Goal: Complete application form: Complete application form

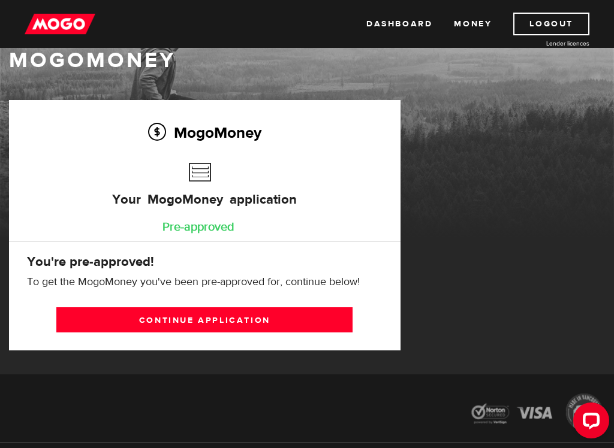
scroll to position [29, 0]
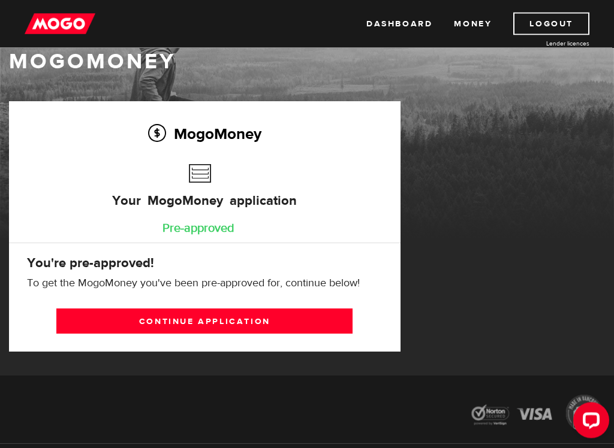
click at [106, 315] on link "Continue application" at bounding box center [204, 321] width 296 height 25
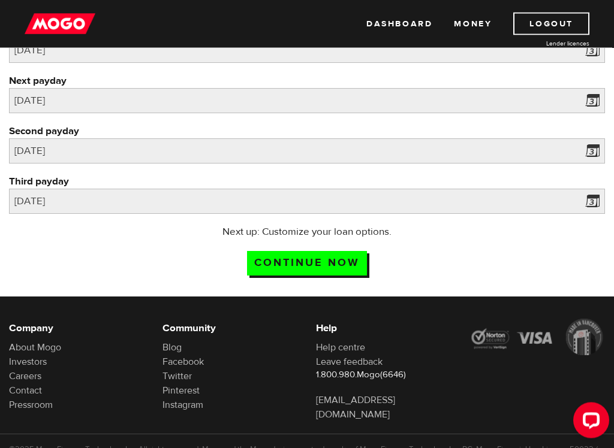
scroll to position [176, 0]
click at [288, 260] on input "Continue now" at bounding box center [307, 263] width 120 height 25
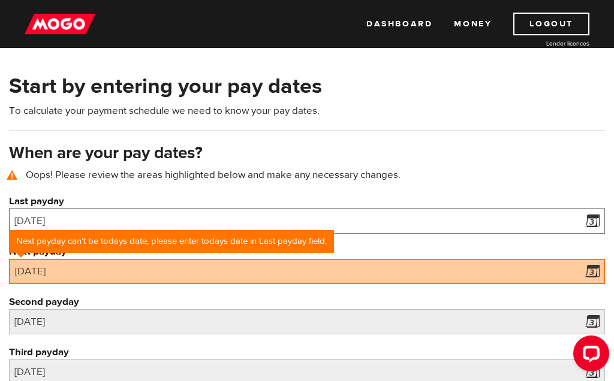
click at [539, 221] on input "[DATE]" at bounding box center [307, 221] width 596 height 25
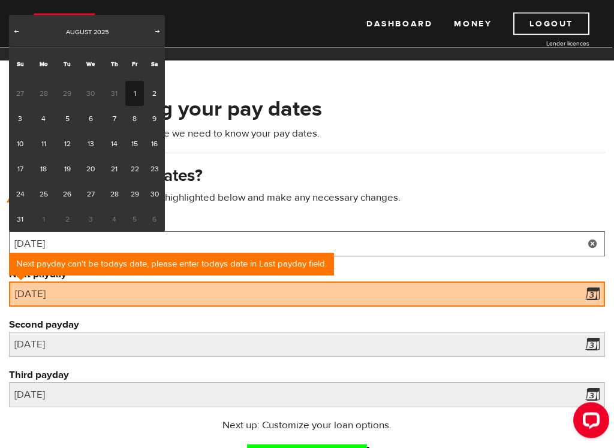
scroll to position [29, 0]
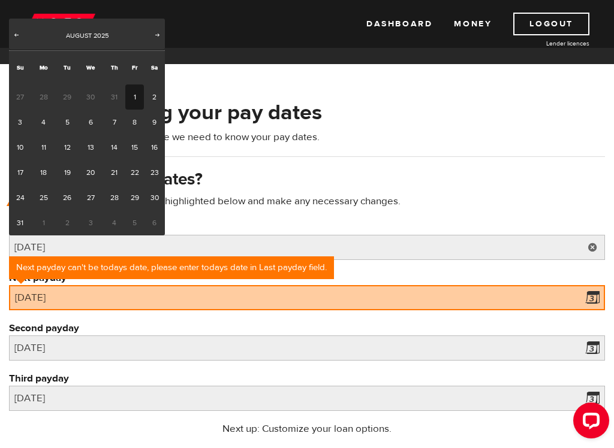
click at [155, 30] on span "Next" at bounding box center [158, 35] width 10 height 10
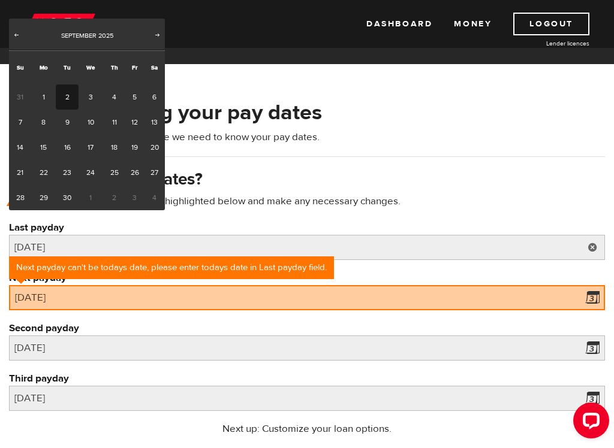
click at [62, 94] on link "2" at bounding box center [67, 97] width 22 height 25
type input "[DATE]"
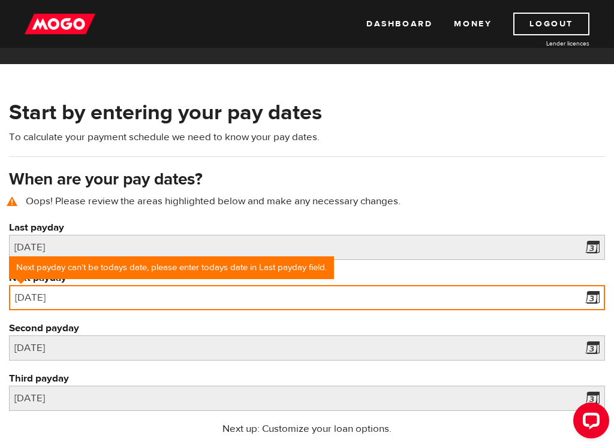
click at [47, 299] on input "[DATE]" at bounding box center [307, 297] width 596 height 25
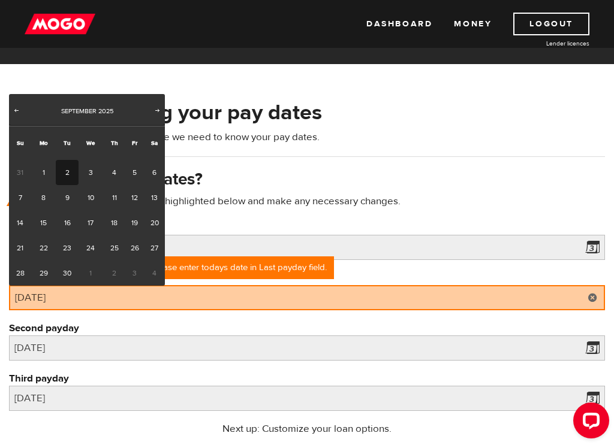
click at [43, 168] on link "1" at bounding box center [43, 172] width 25 height 25
type input "2025/09/01"
type input "2025/10/1"
type input "2025/10/31"
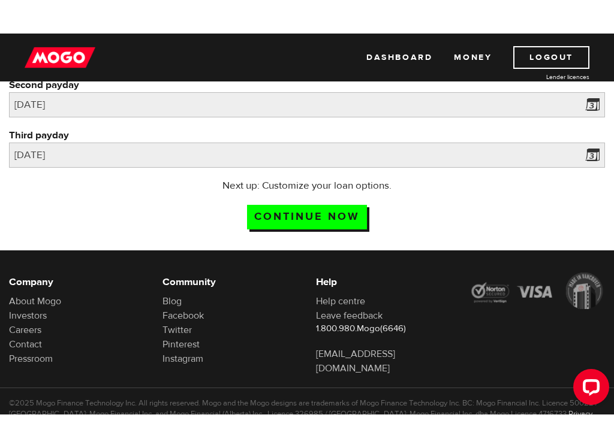
scroll to position [279, 0]
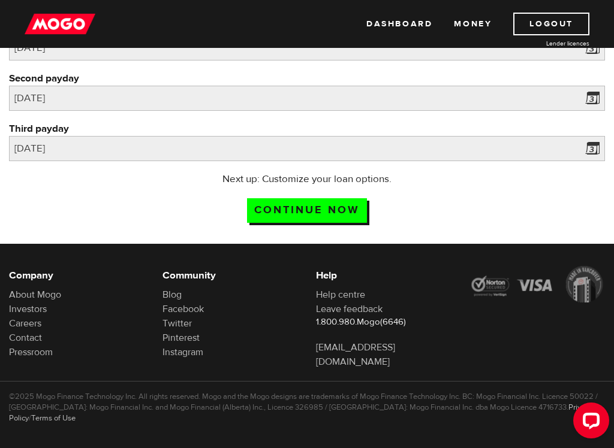
click at [277, 205] on input "Continue now" at bounding box center [307, 210] width 120 height 25
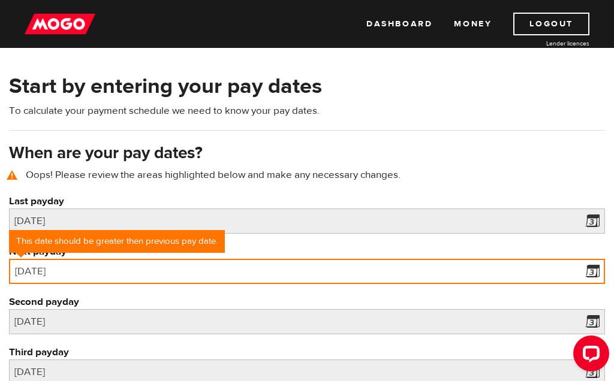
click at [41, 270] on input "[DATE]" at bounding box center [307, 271] width 596 height 25
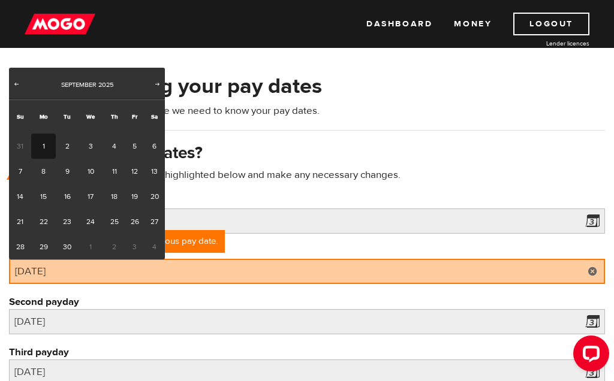
click at [159, 79] on span "Next" at bounding box center [158, 84] width 10 height 10
click at [85, 138] on link "1" at bounding box center [91, 146] width 25 height 25
type input "2025/10/01"
type input "2025/10/31"
type input "2025/11/30"
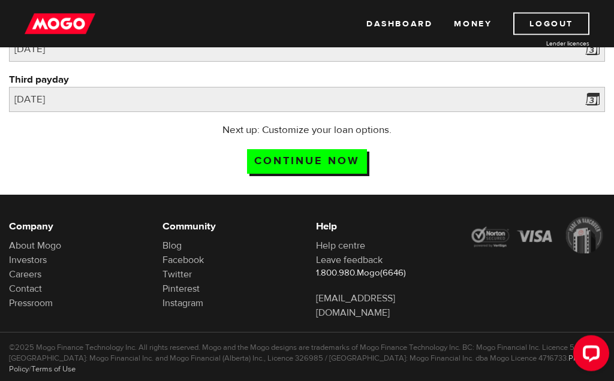
scroll to position [316, 0]
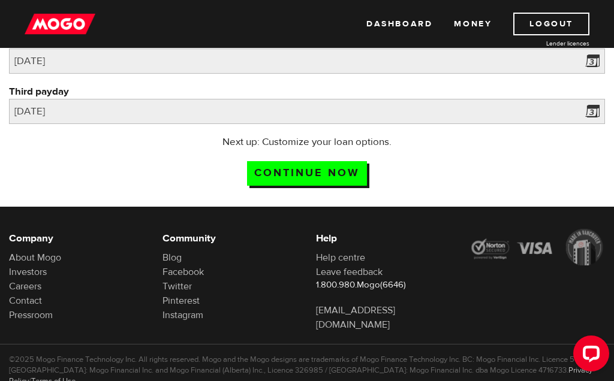
click at [273, 173] on input "Continue now" at bounding box center [307, 173] width 120 height 25
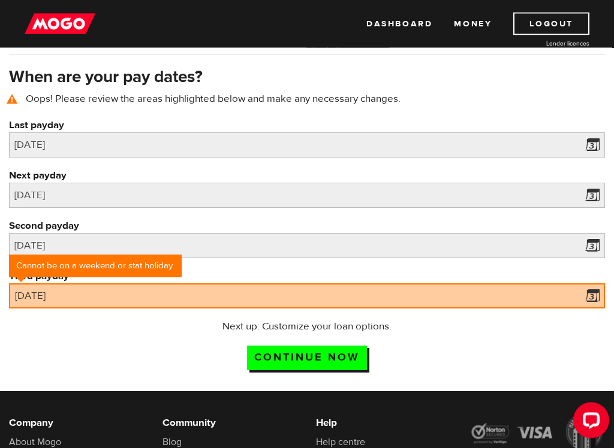
scroll to position [133, 0]
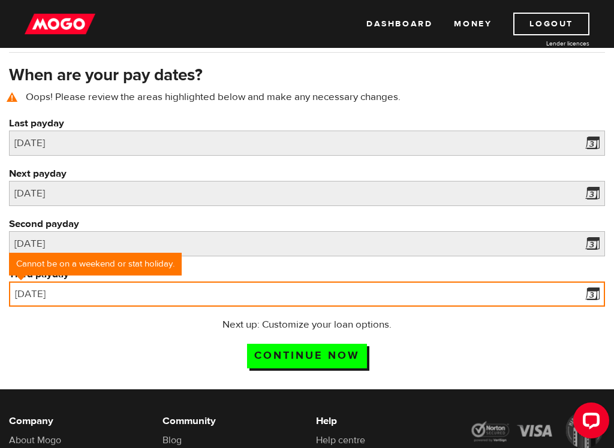
click at [35, 299] on input "[DATE]" at bounding box center [307, 294] width 596 height 25
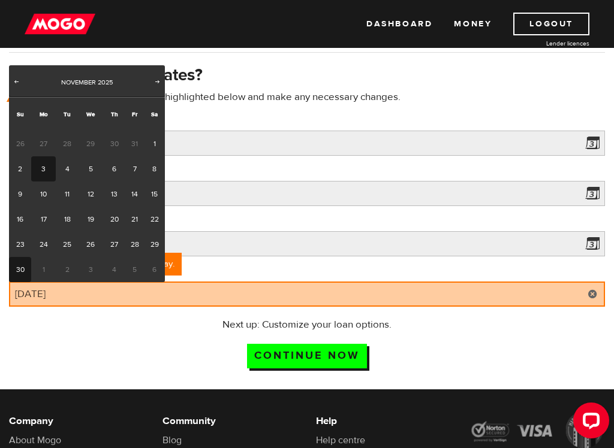
click at [41, 170] on link "3" at bounding box center [43, 168] width 25 height 25
type input "2025/11/03"
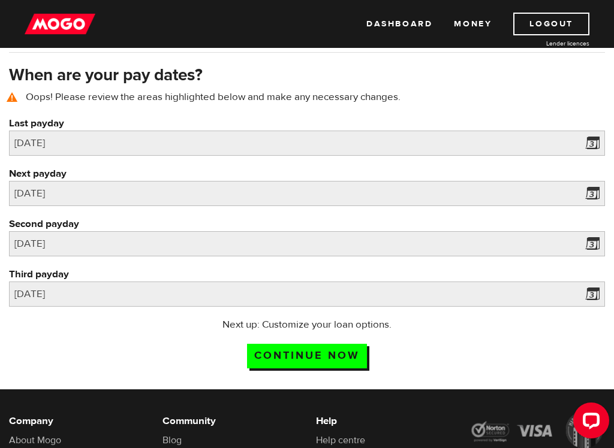
click at [275, 354] on input "Continue now" at bounding box center [307, 356] width 120 height 25
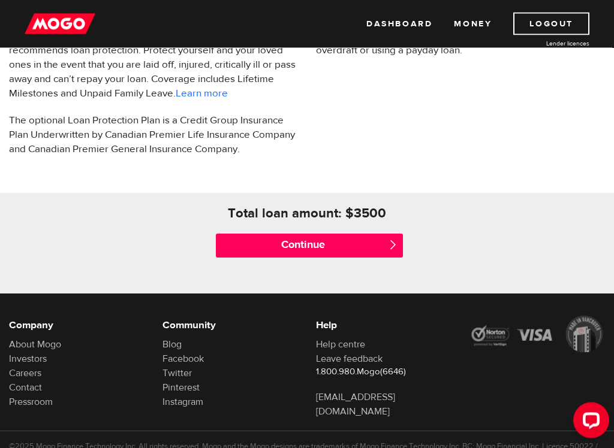
scroll to position [466, 0]
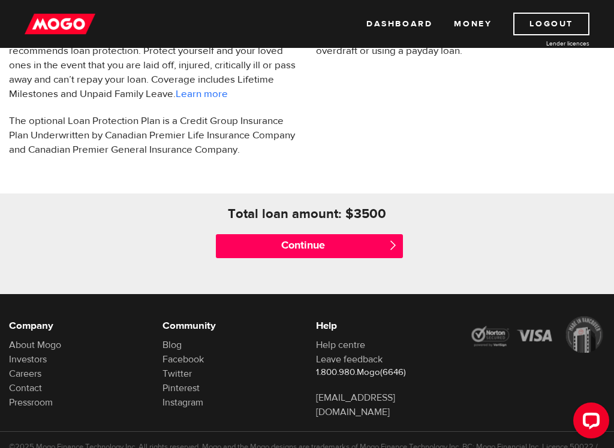
click at [253, 244] on input "Continue" at bounding box center [309, 246] width 186 height 24
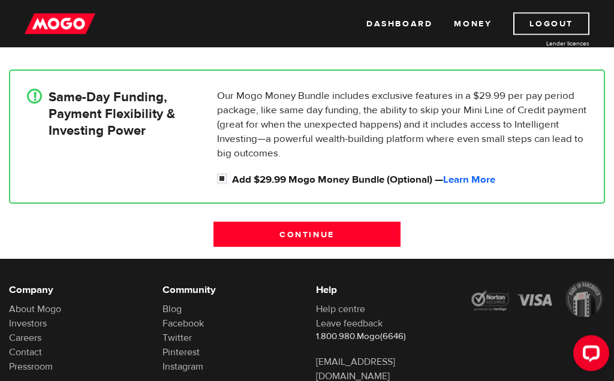
scroll to position [333, 0]
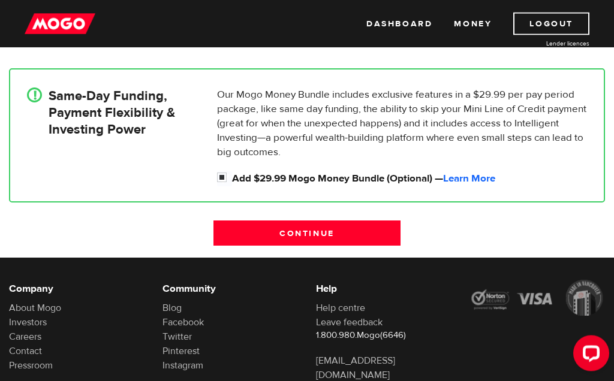
click at [219, 180] on input "Add $29.99 Mogo Money Bundle (Optional) — Learn More" at bounding box center [224, 179] width 15 height 15
checkbox input "false"
radio input "false"
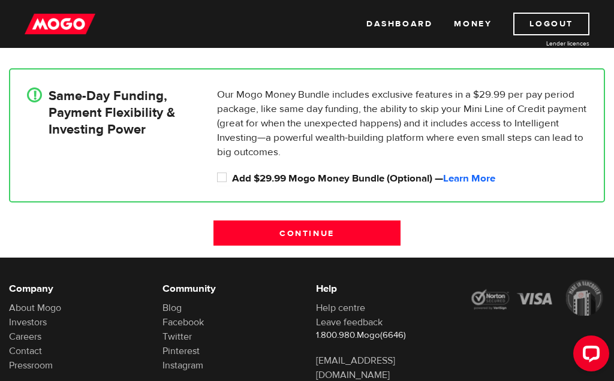
click at [253, 233] on input "Continue" at bounding box center [306, 233] width 186 height 25
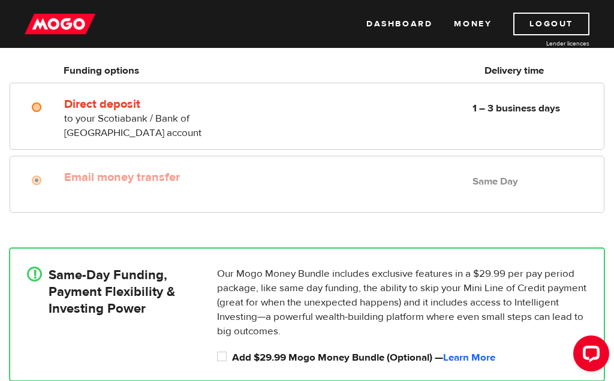
scroll to position [101, 0]
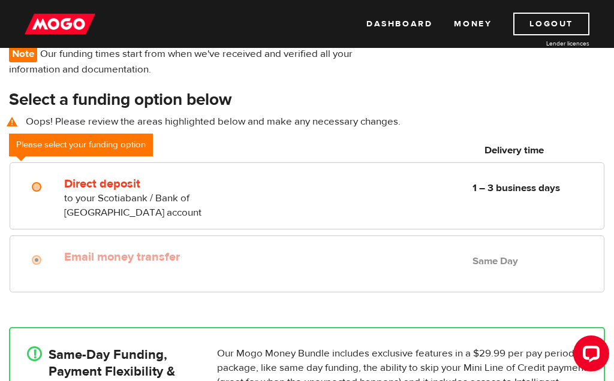
click at [39, 188] on input "Direct deposit" at bounding box center [39, 188] width 15 height 15
radio input "true"
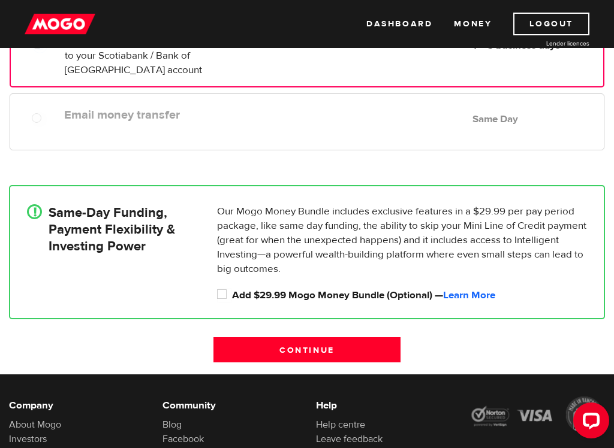
scroll to position [247, 0]
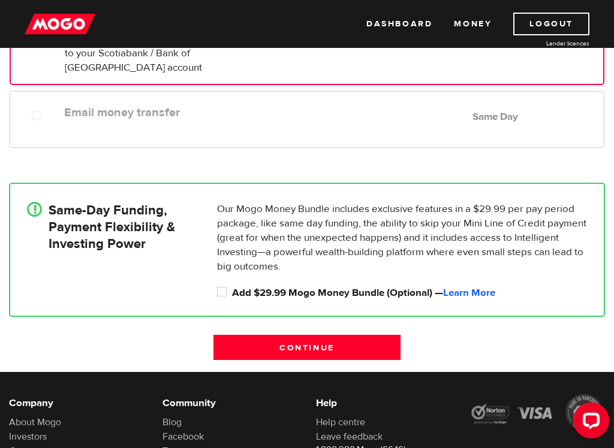
click at [246, 351] on input "Continue" at bounding box center [306, 347] width 186 height 25
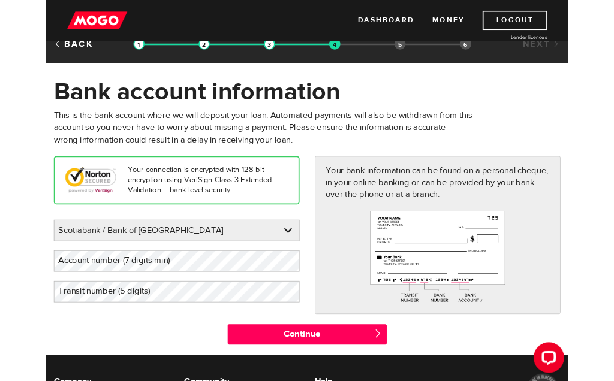
scroll to position [17, 0]
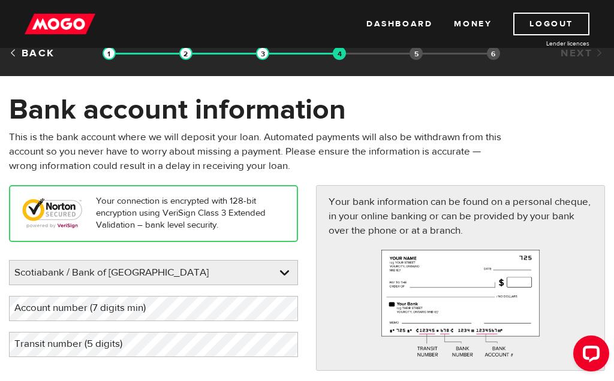
click at [153, 310] on label "Account number (7 digits min)" at bounding box center [89, 308] width 161 height 25
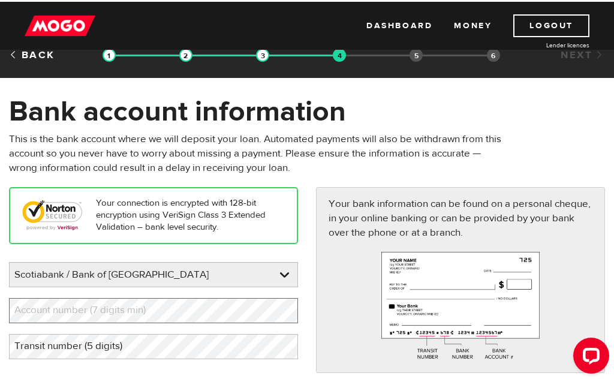
scroll to position [26, 0]
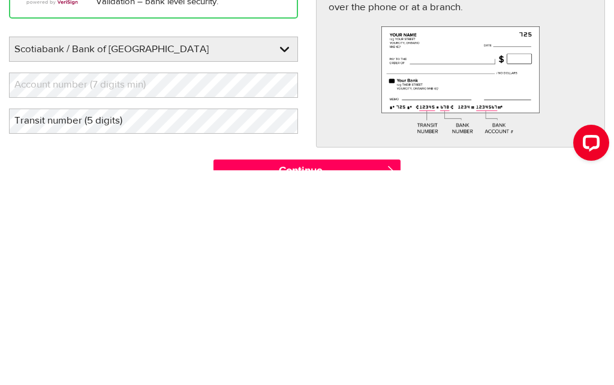
click at [29, 287] on label "Account number (7 digits min)" at bounding box center [89, 299] width 161 height 25
click at [32, 287] on label "Account number (7 digits min)" at bounding box center [89, 299] width 161 height 25
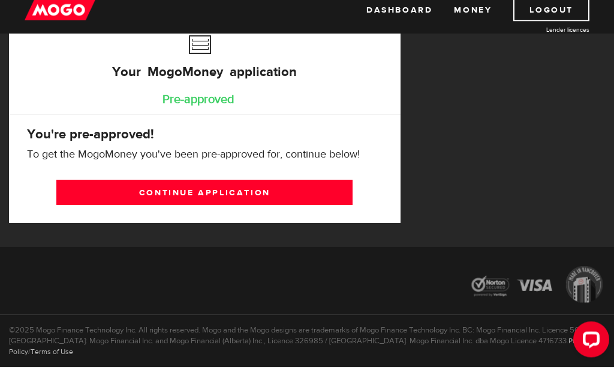
scroll to position [182, 0]
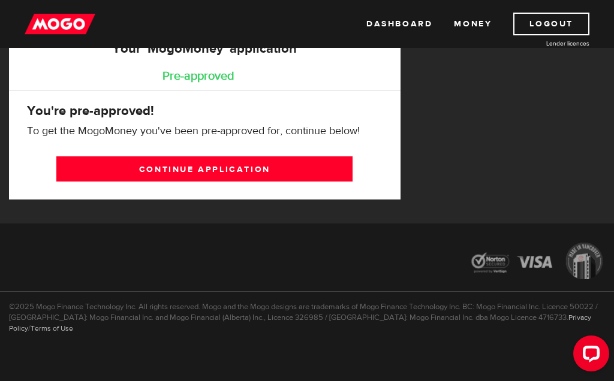
click at [143, 172] on link "Continue application" at bounding box center [204, 168] width 296 height 25
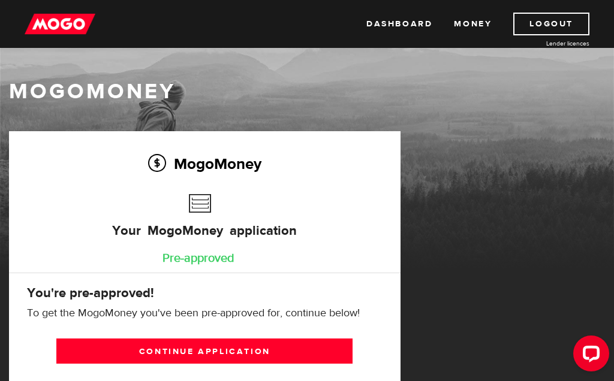
click at [139, 347] on link "Continue application" at bounding box center [204, 351] width 296 height 25
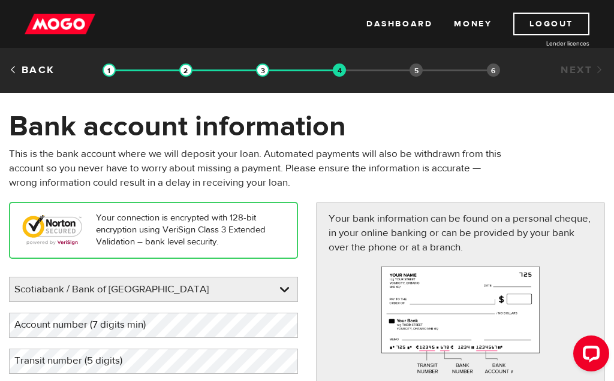
click at [137, 328] on label "Account number (7 digits min)" at bounding box center [89, 325] width 161 height 25
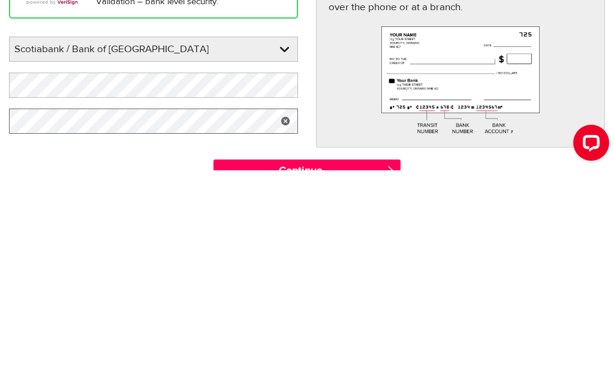
scroll to position [77, 0]
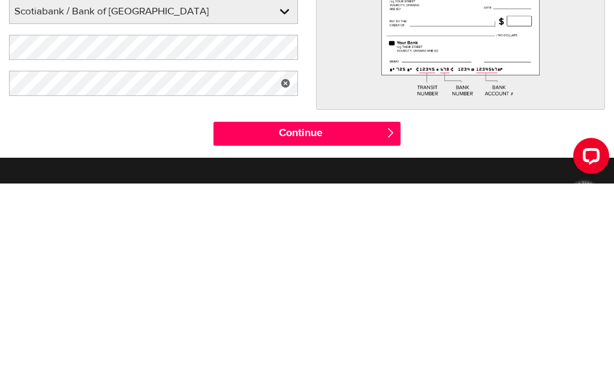
click at [237, 323] on input "Continue" at bounding box center [306, 335] width 186 height 24
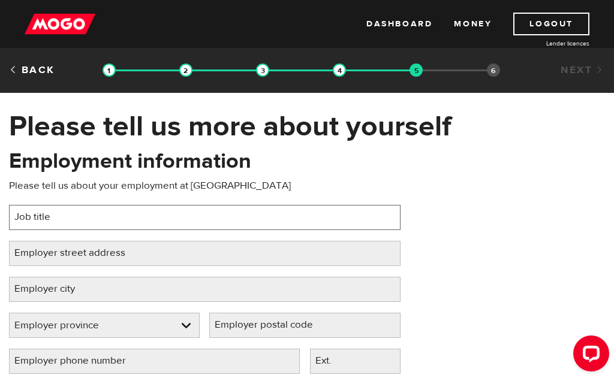
click at [81, 218] on input "Job title" at bounding box center [205, 217] width 392 height 25
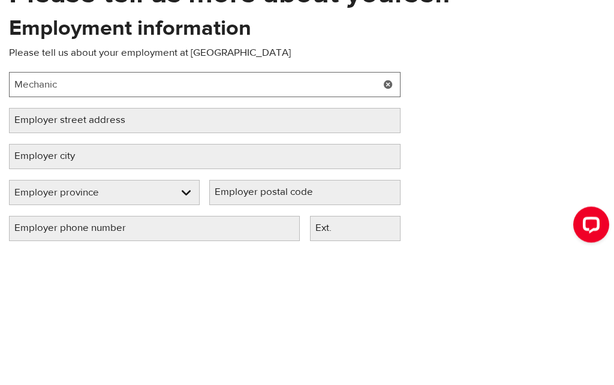
scroll to position [129, 0]
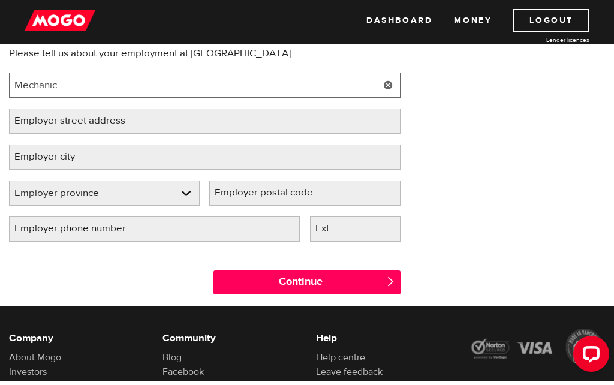
type input "Mechanic"
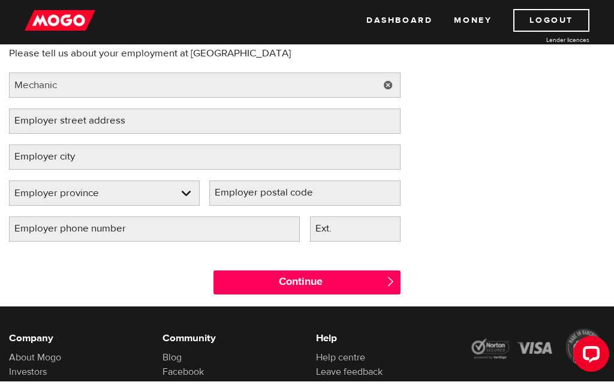
click at [39, 124] on label "Employer street address" at bounding box center [79, 124] width 141 height 25
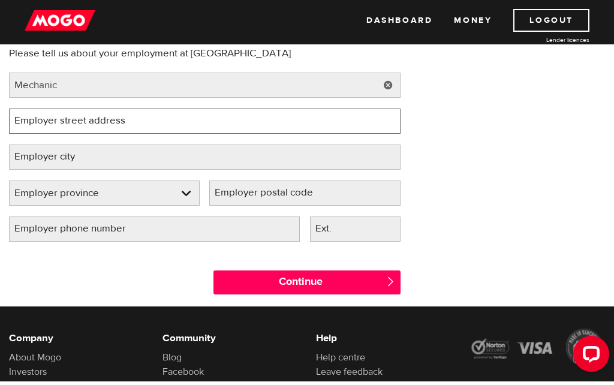
click at [39, 124] on input "Employer street address" at bounding box center [205, 124] width 392 height 25
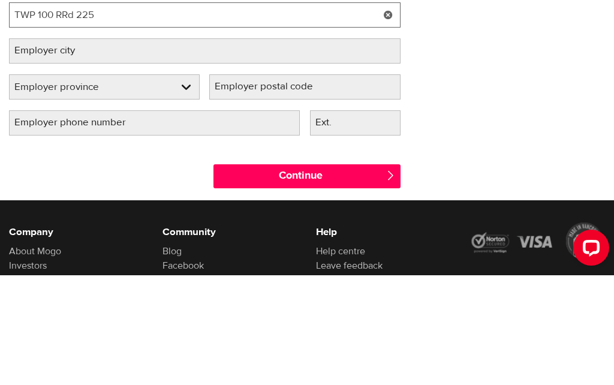
type input "TWP 100 RRd 225"
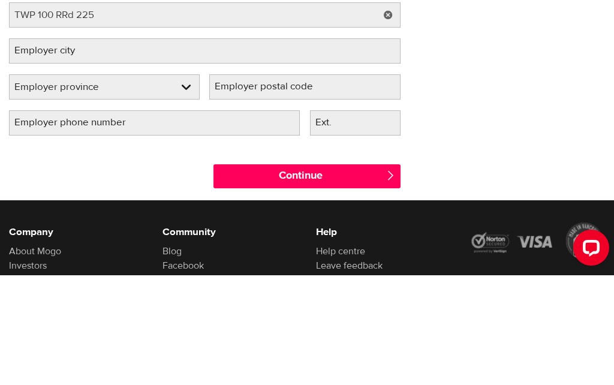
click at [36, 148] on label "Employer city" at bounding box center [54, 160] width 91 height 25
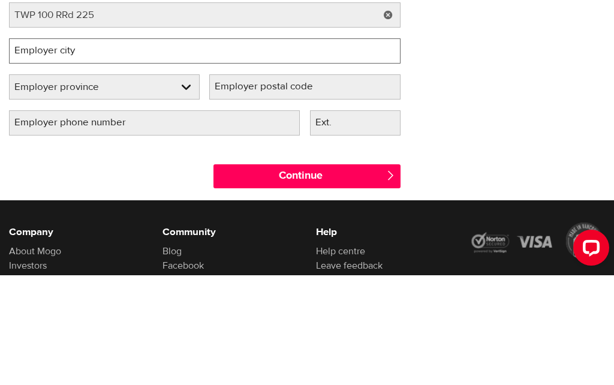
click at [36, 148] on input "Employer city" at bounding box center [205, 160] width 392 height 25
type input "Coalhurst"
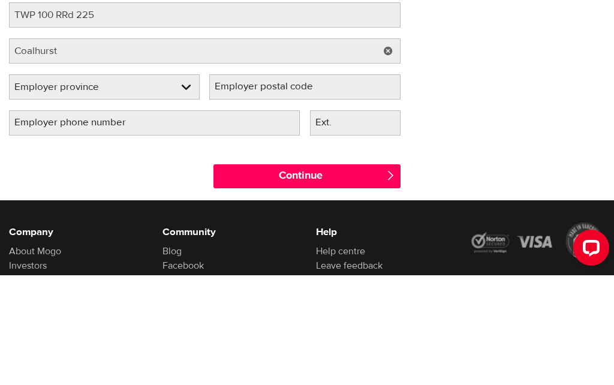
click at [182, 185] on select "Employer province Alberta British Columbia Ontario Manitoba New Brunswick Newfo…" at bounding box center [104, 197] width 189 height 25
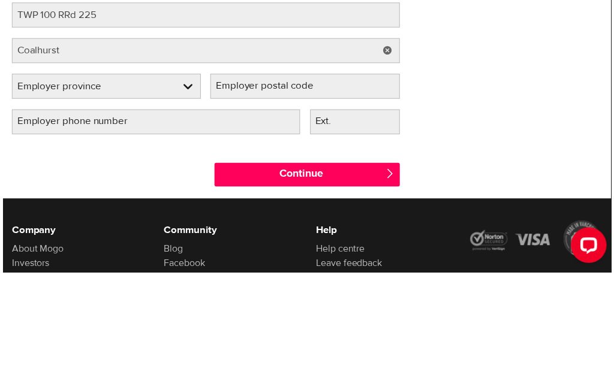
scroll to position [239, 0]
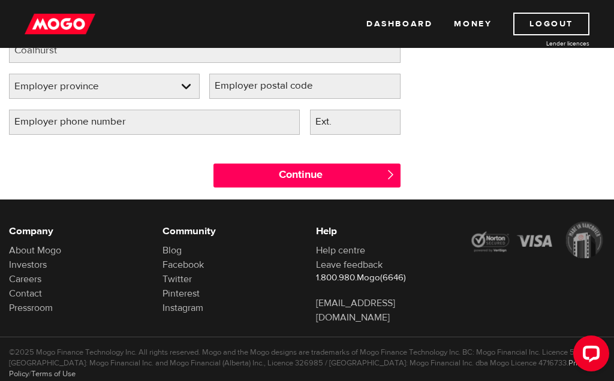
select select "AB"
click at [238, 84] on label "Employer postal code" at bounding box center [273, 86] width 128 height 25
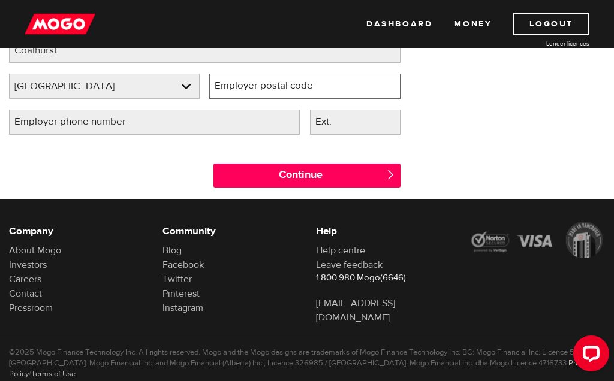
click at [238, 84] on input "Employer postal code" at bounding box center [304, 86] width 191 height 25
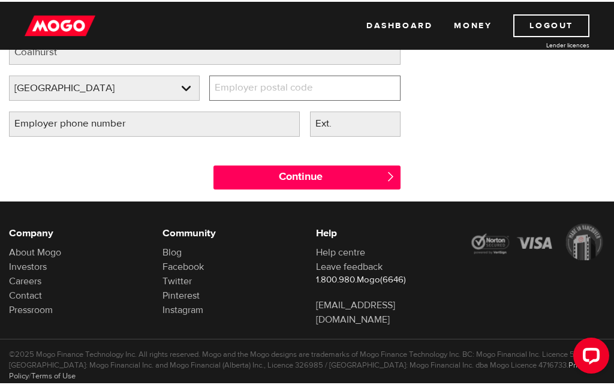
scroll to position [239, 0]
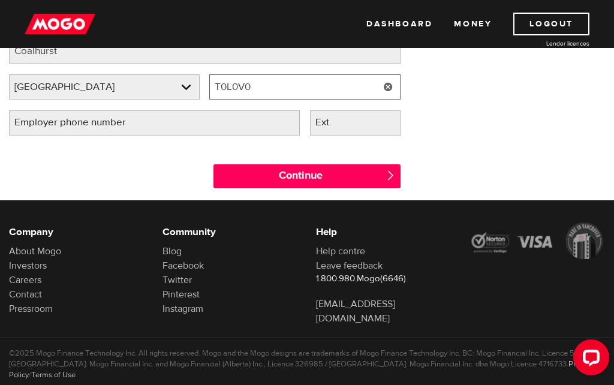
type input "T0L0V0"
click at [28, 122] on label "Employer phone number" at bounding box center [80, 122] width 142 height 25
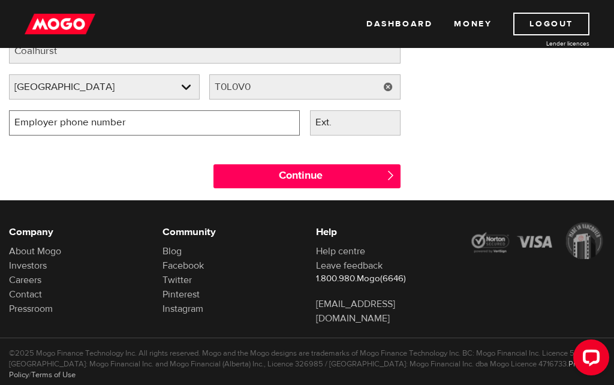
click at [28, 122] on input "Employer phone number" at bounding box center [154, 122] width 291 height 25
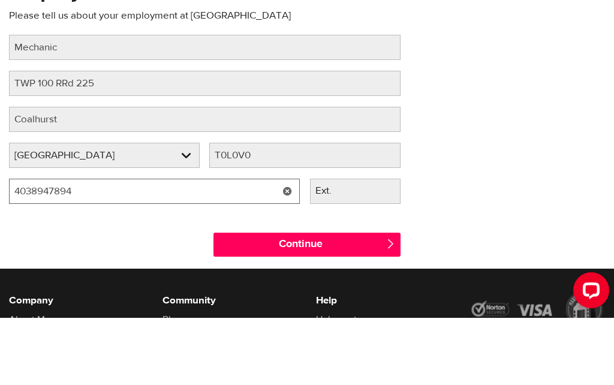
scroll to position [88, 0]
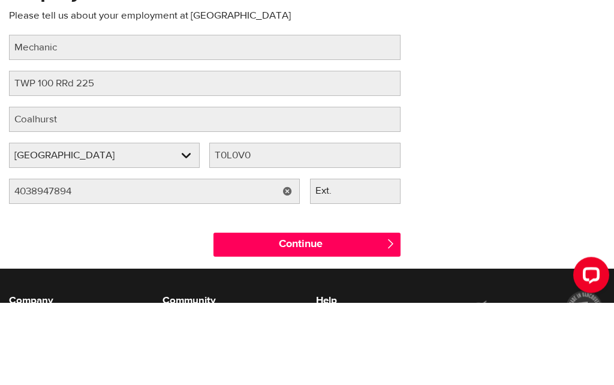
type input "(403) 894-7894"
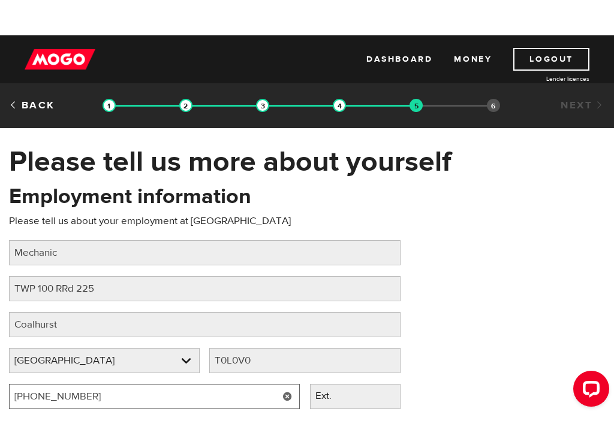
scroll to position [43, 0]
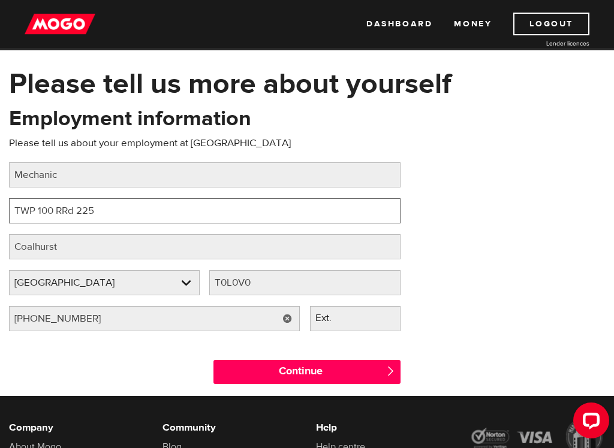
click at [65, 213] on input "TWP 100 RRd 225" at bounding box center [205, 210] width 392 height 25
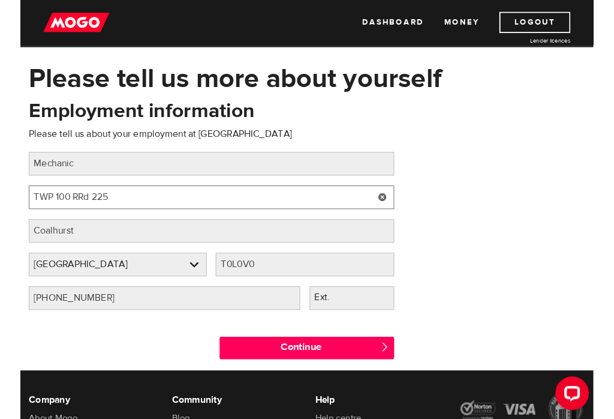
scroll to position [42, 0]
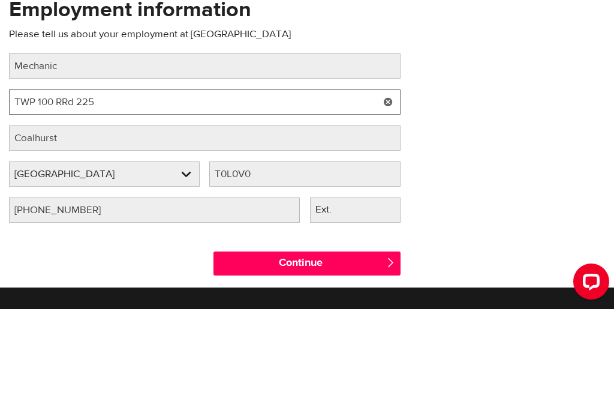
click at [113, 199] on input "TWP 100 RRd 225" at bounding box center [205, 211] width 392 height 25
type input "TWP 100 R Rd 225"
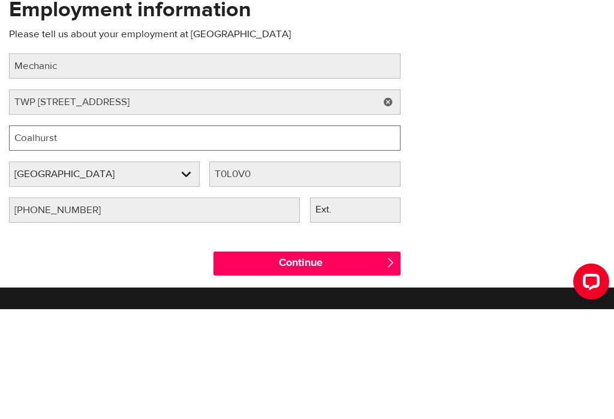
click at [36, 235] on input "Coalhurst" at bounding box center [205, 247] width 392 height 25
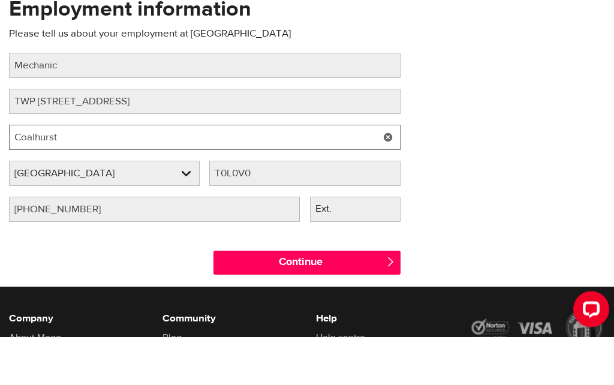
scroll to position [132, 0]
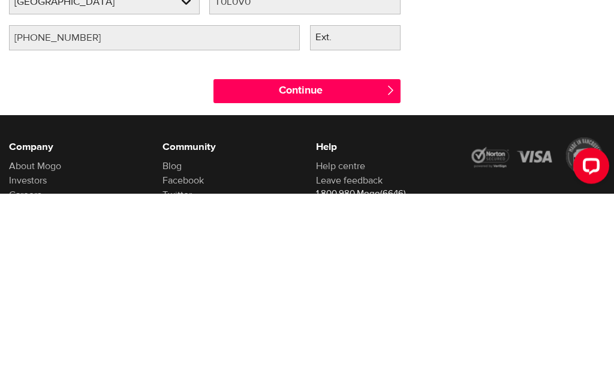
click at [384, 271] on input "Continue" at bounding box center [306, 283] width 186 height 24
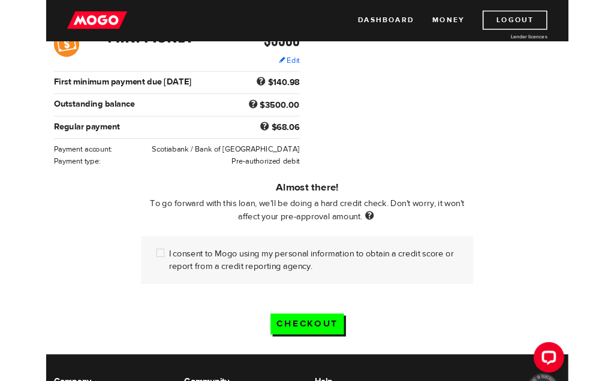
scroll to position [219, 0]
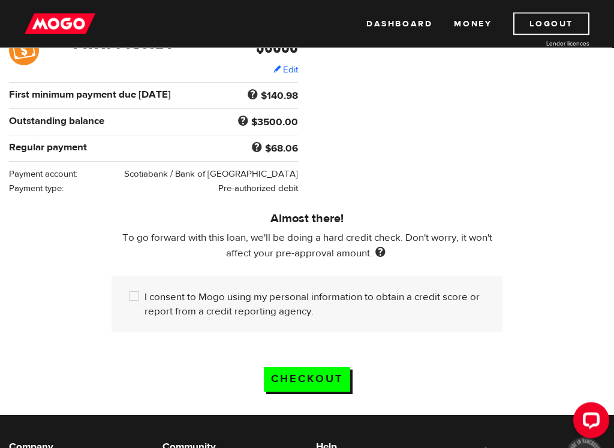
click at [130, 295] on input "I consent to Mogo using my personal information to obtain a credit score or rep…" at bounding box center [137, 298] width 15 height 15
checkbox input "true"
click at [280, 381] on input "Checkout" at bounding box center [307, 380] width 86 height 25
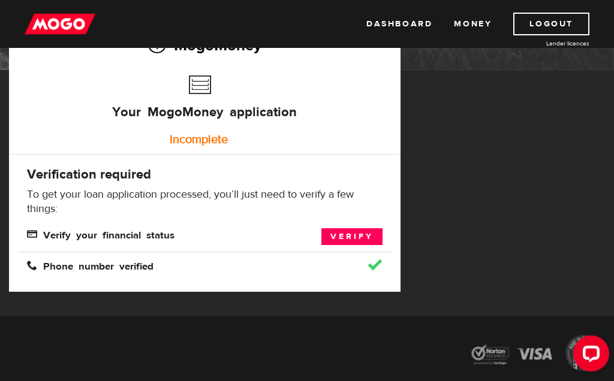
scroll to position [118, 0]
click at [89, 270] on span "Phone number verified" at bounding box center [90, 266] width 127 height 10
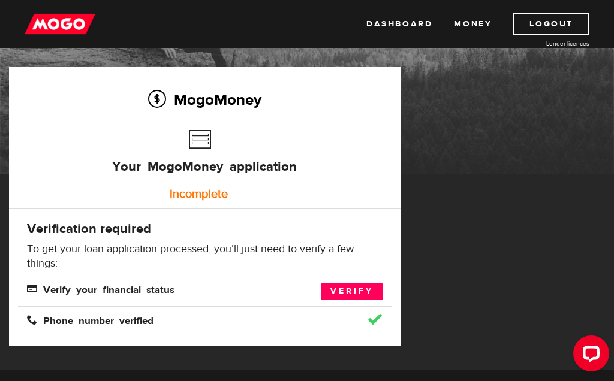
scroll to position [64, 0]
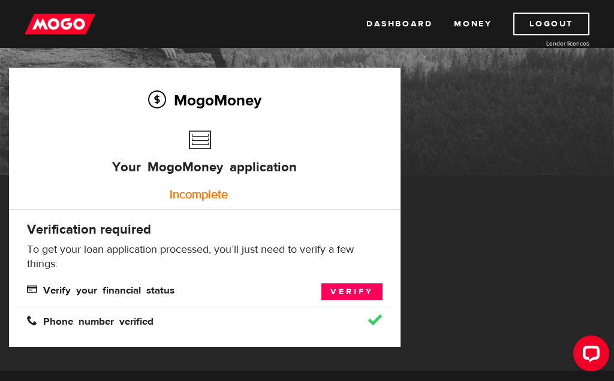
click at [339, 290] on link "Verify" at bounding box center [351, 292] width 61 height 17
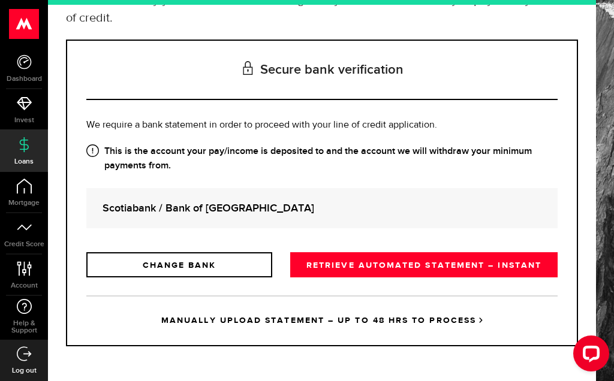
scroll to position [124, 0]
click at [21, 63] on icon at bounding box center [24, 62] width 15 height 15
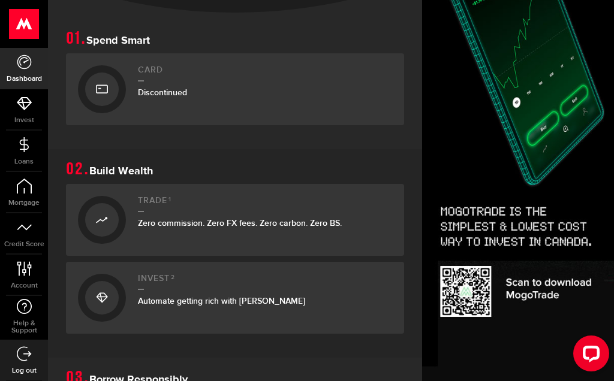
scroll to position [257, 18]
click at [16, 152] on link "Loans" at bounding box center [24, 151] width 48 height 41
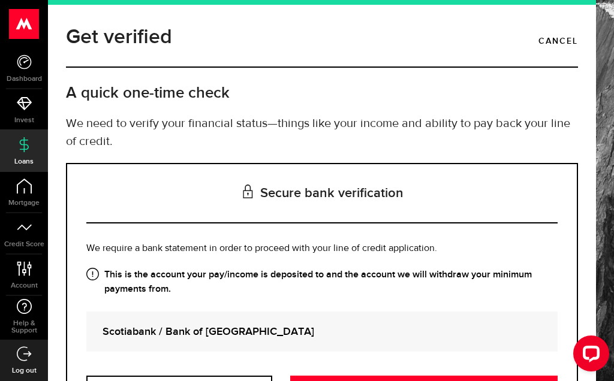
click at [19, 22] on use at bounding box center [24, 24] width 29 height 30
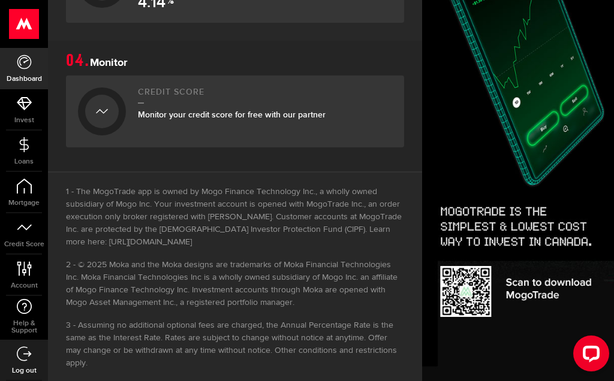
scroll to position [778, 18]
